Goal: Transaction & Acquisition: Purchase product/service

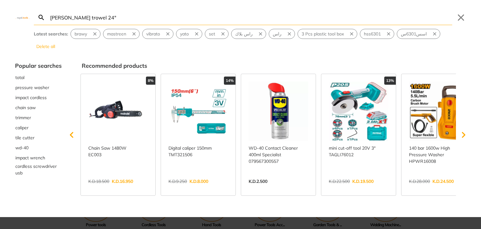
type input "[PERSON_NAME] trowel 24""
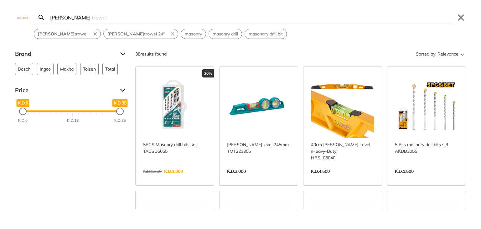
type input "[PERSON_NAME]"
